Goal: Task Accomplishment & Management: Use online tool/utility

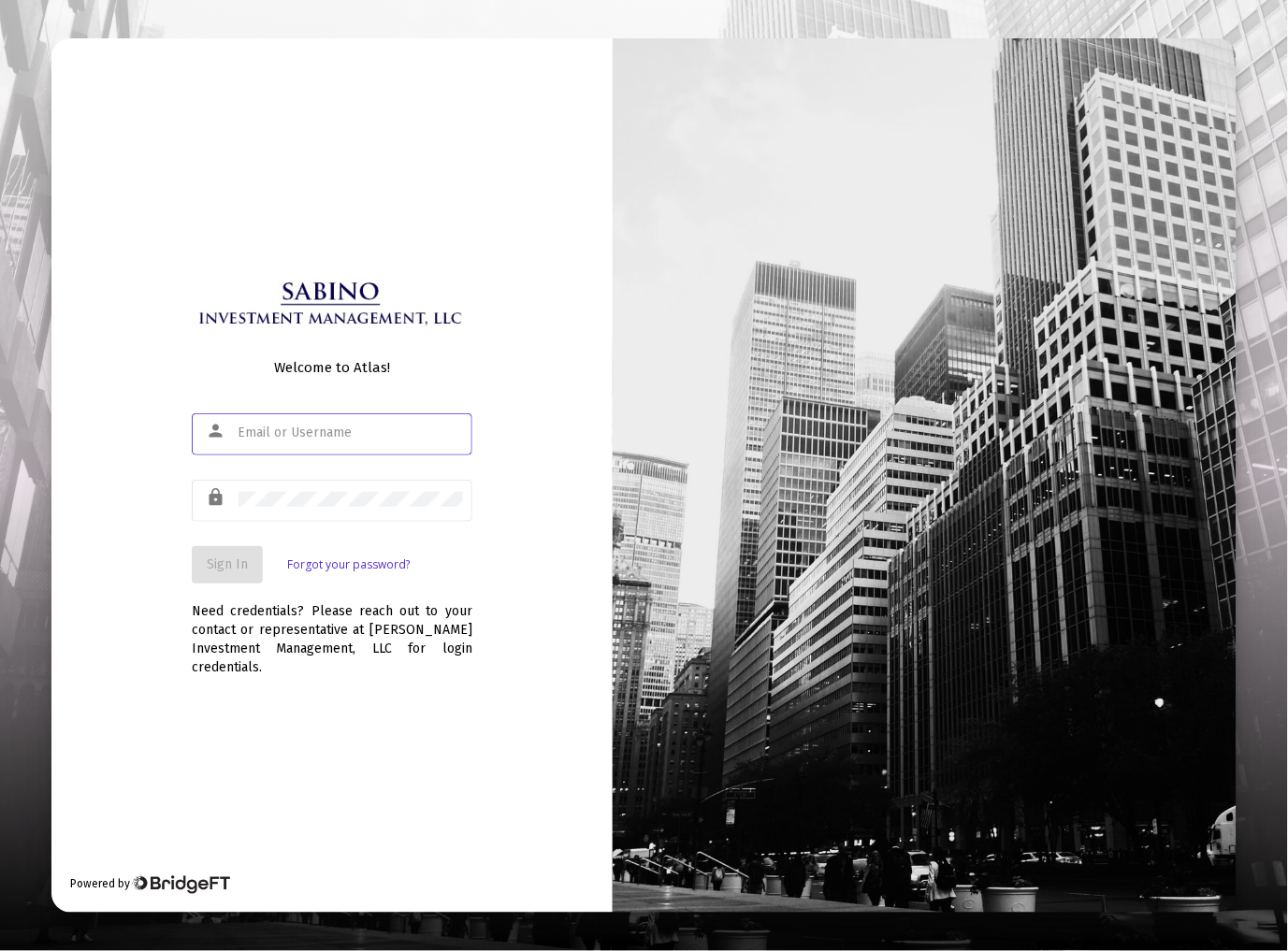
click at [322, 441] on input "text" at bounding box center [351, 433] width 225 height 15
type input "[EMAIL_ADDRESS][DOMAIN_NAME]"
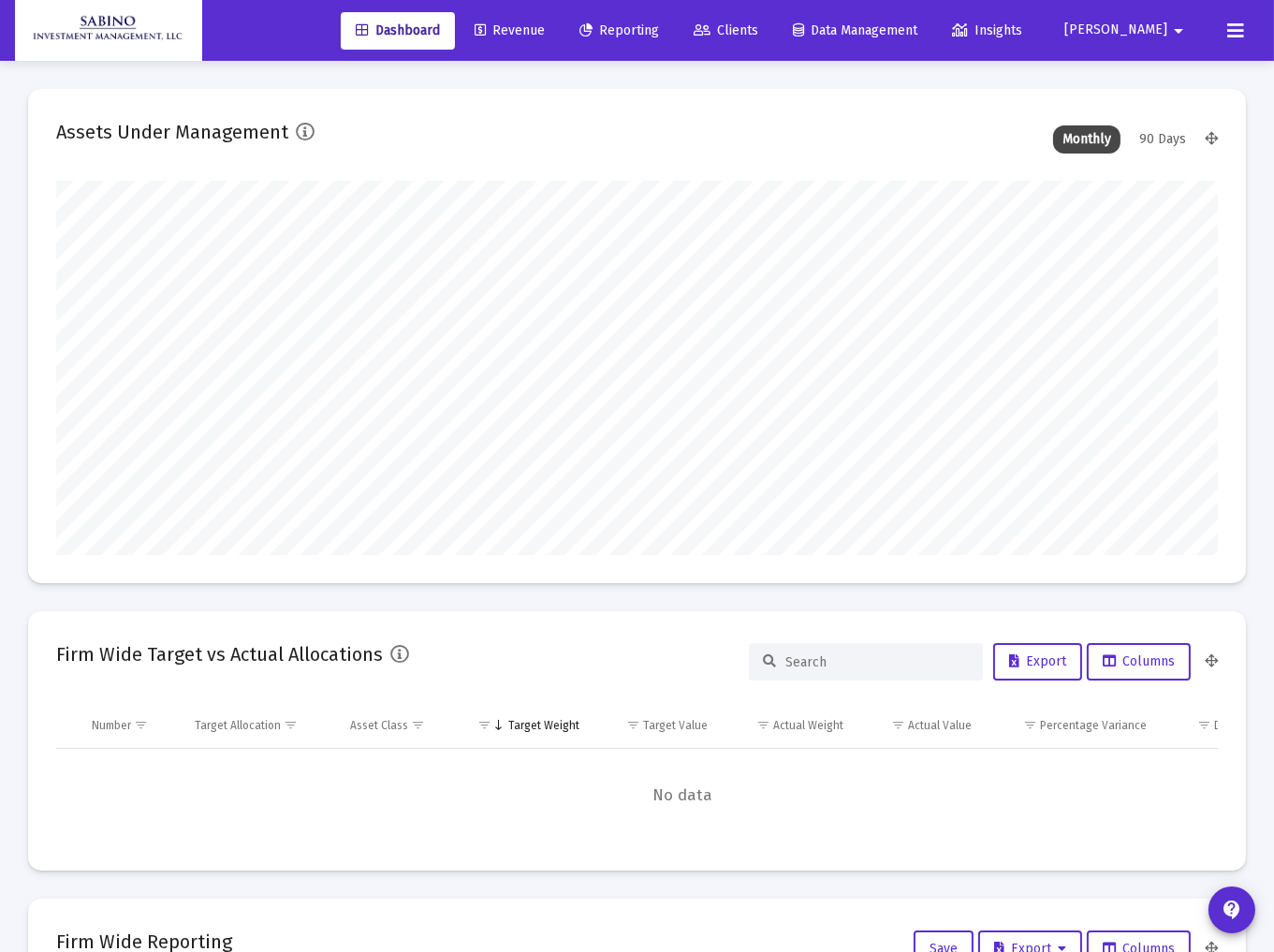
scroll to position [374, 1162]
type input "[DATE]"
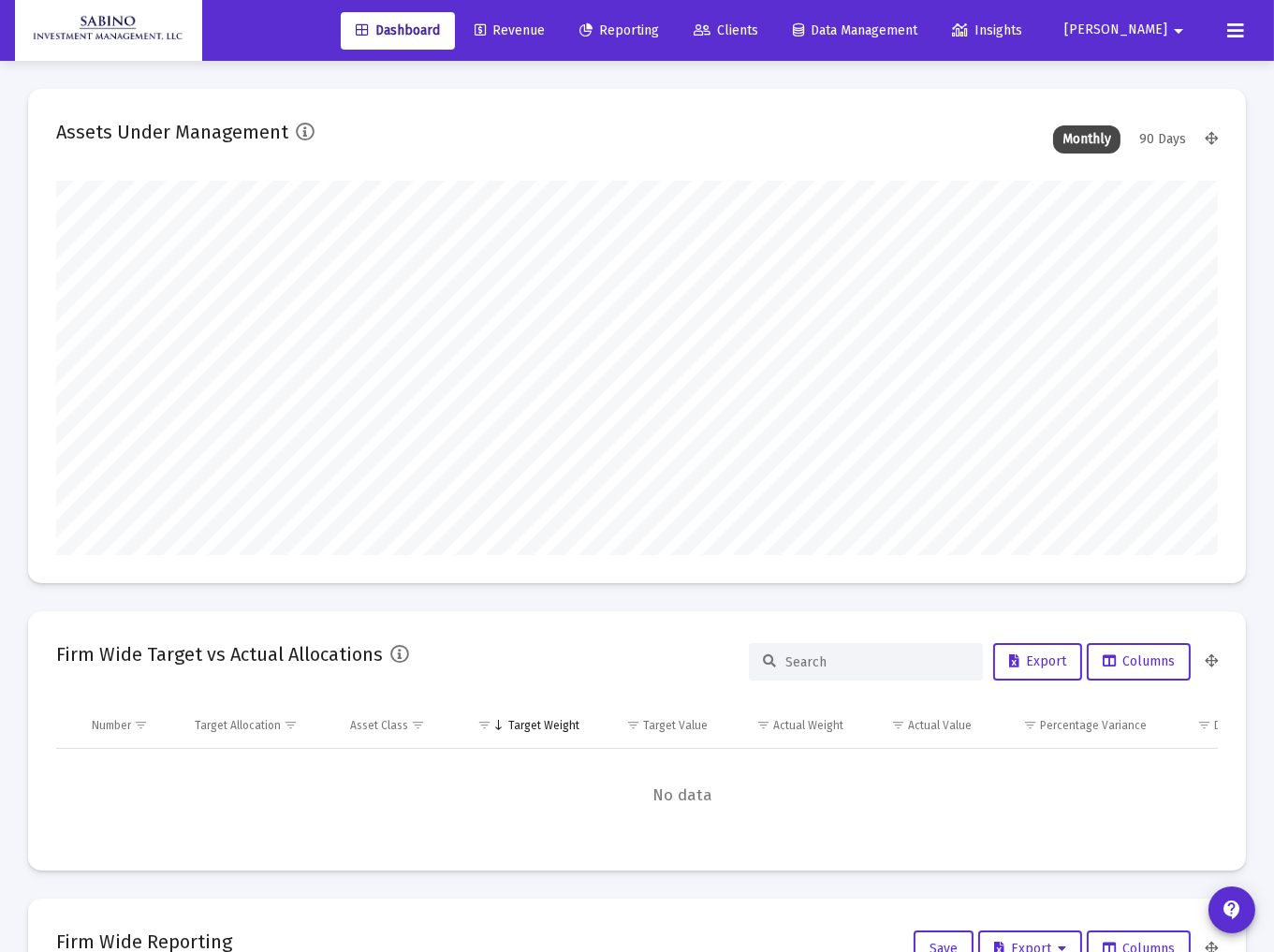
click at [659, 30] on span "Reporting" at bounding box center [619, 30] width 80 height 16
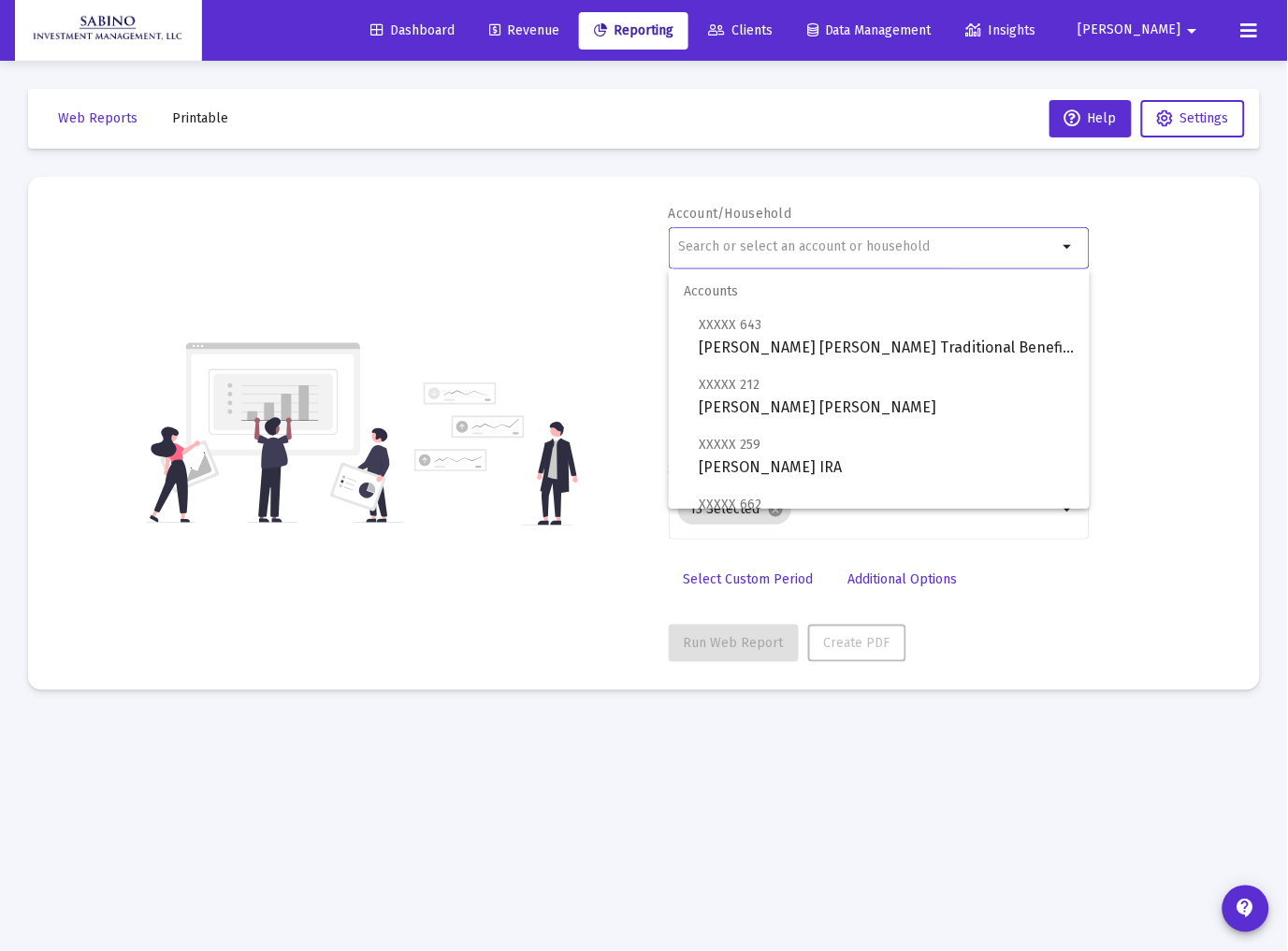
click at [740, 239] on input "text" at bounding box center [867, 247] width 378 height 15
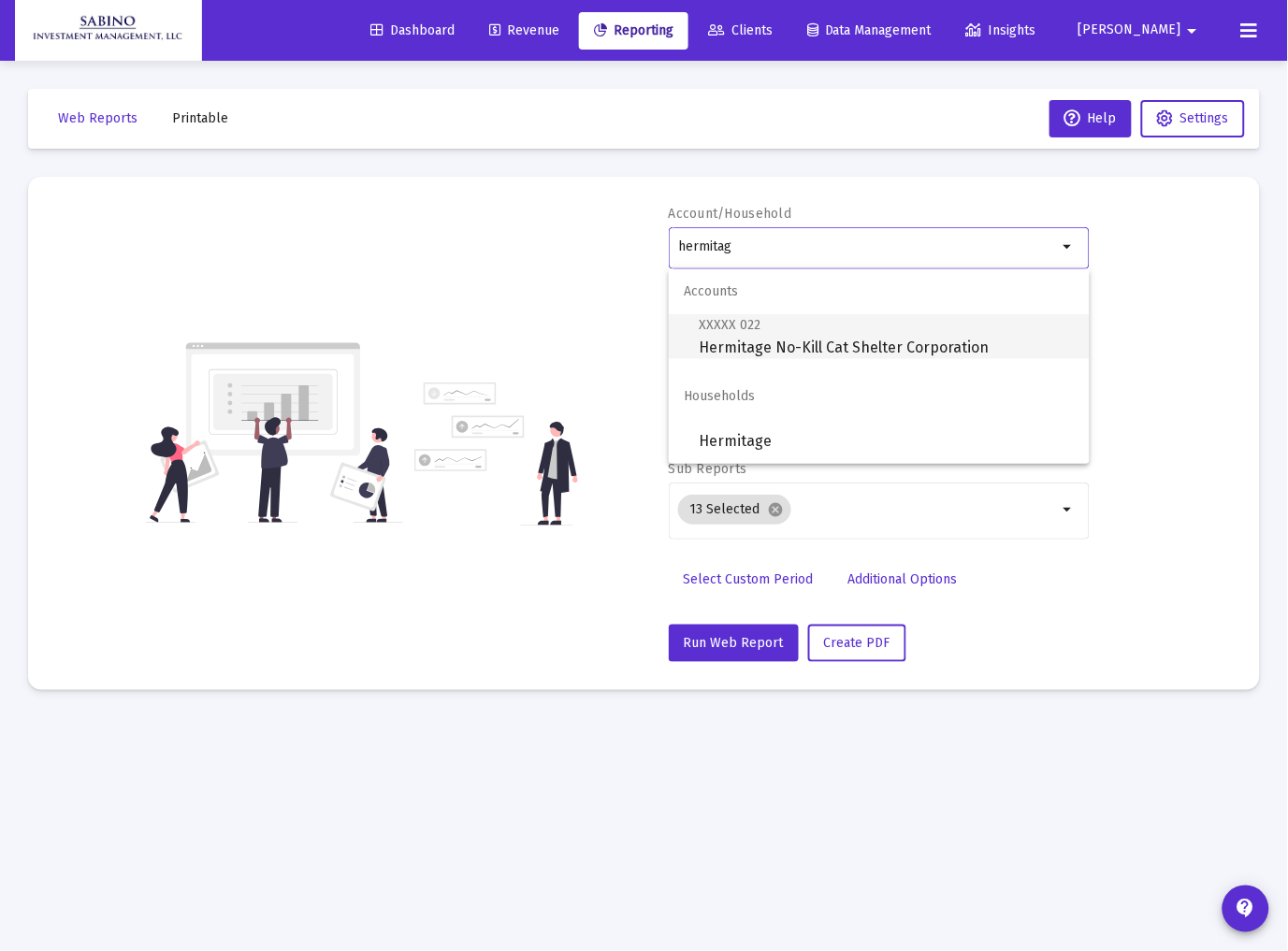
click at [814, 344] on span "XXXXX 022 Hermitage No-Kill Cat Shelter Corporation" at bounding box center [886, 336] width 376 height 46
type input "Hermitage No-Kill Cat Shelter Corporation"
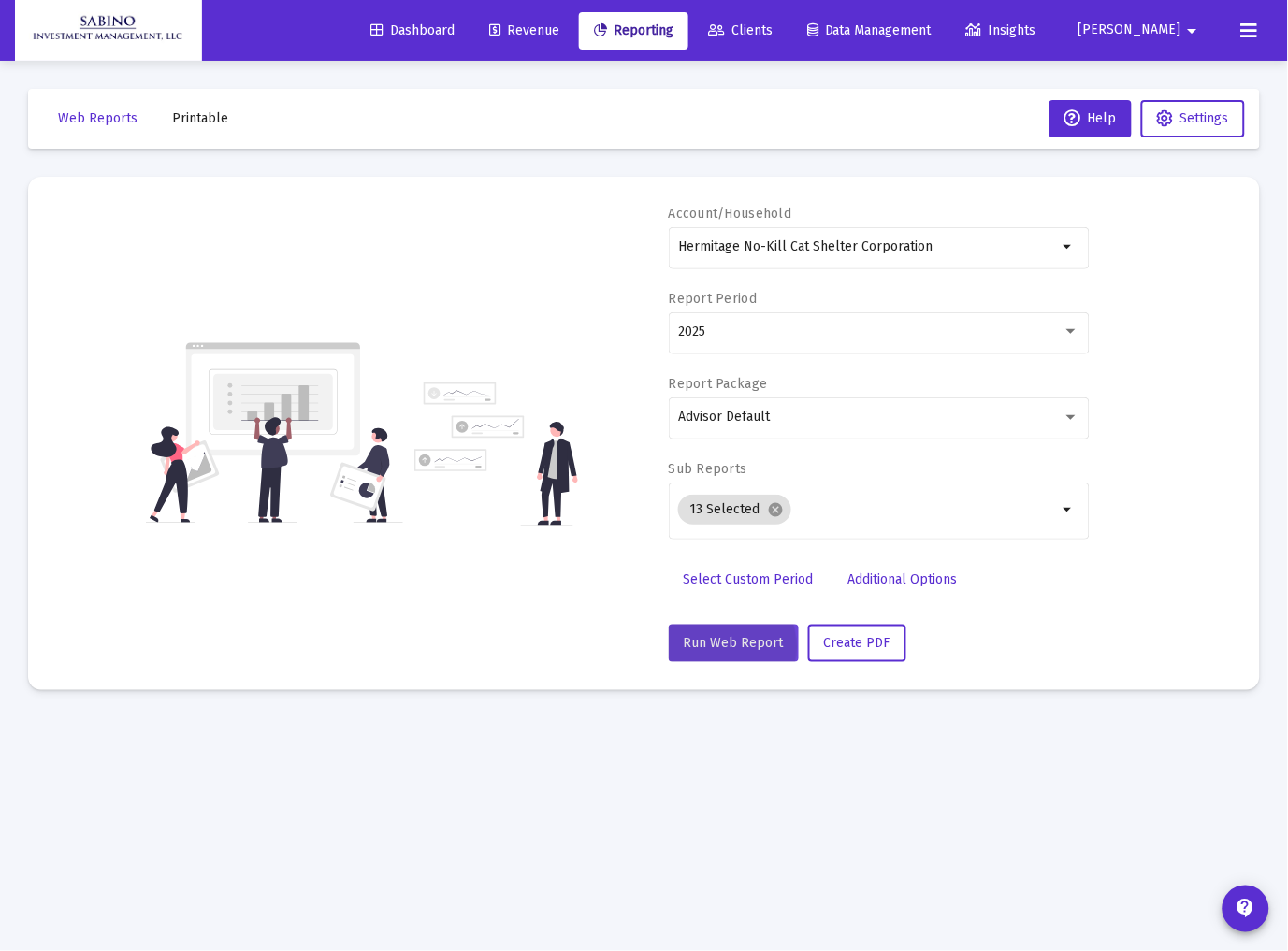
click at [715, 647] on span "Run Web Report" at bounding box center [734, 643] width 100 height 16
select select "View all"
